Goal: Book appointment/travel/reservation

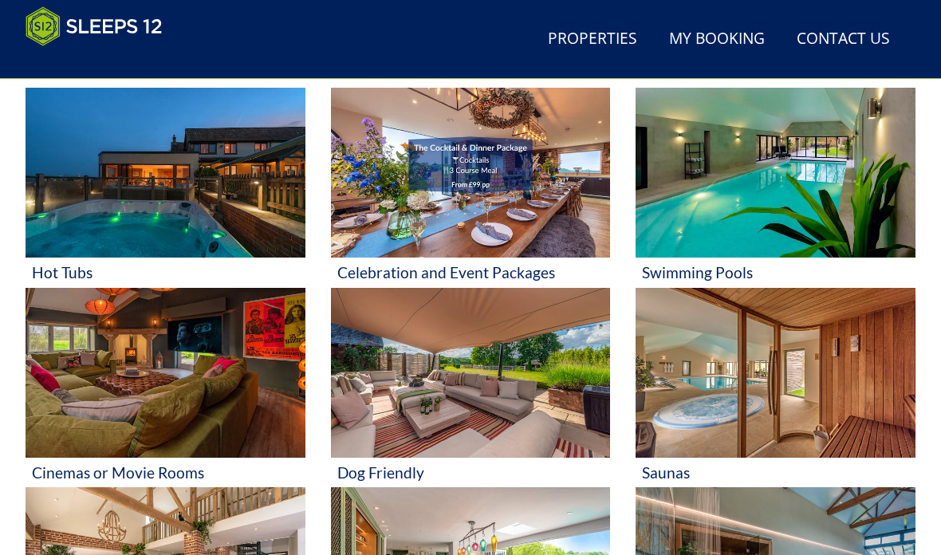
scroll to position [658, 0]
click at [799, 219] on img at bounding box center [776, 173] width 280 height 170
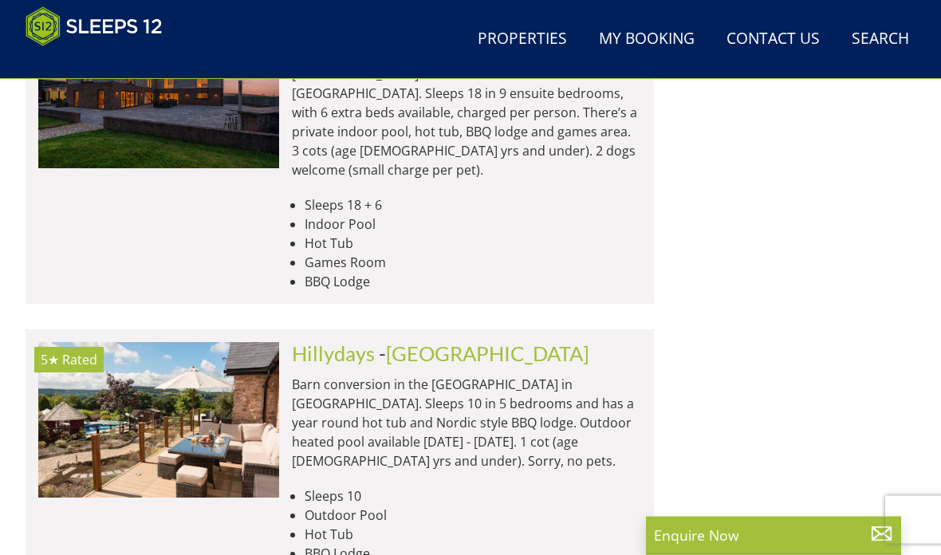
scroll to position [6722, 0]
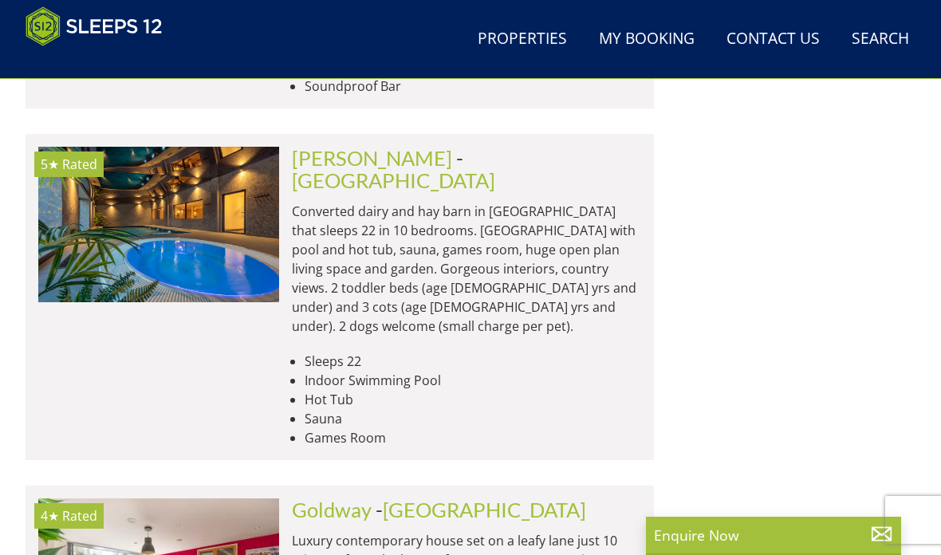
scroll to position [11832, 0]
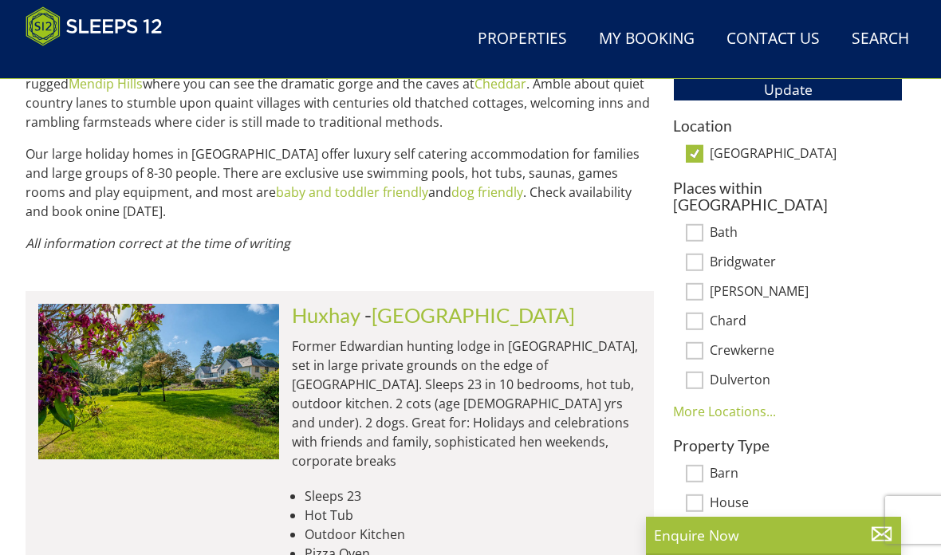
scroll to position [1010, 0]
